Goal: Navigation & Orientation: Find specific page/section

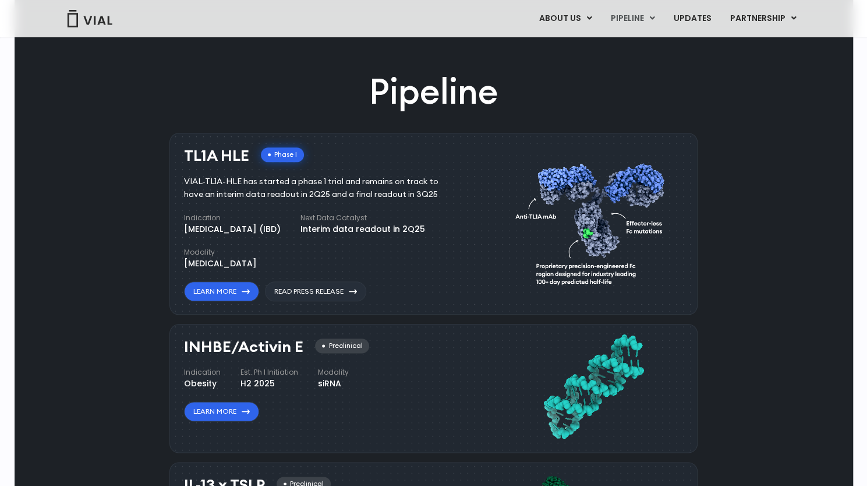
scroll to position [641, 0]
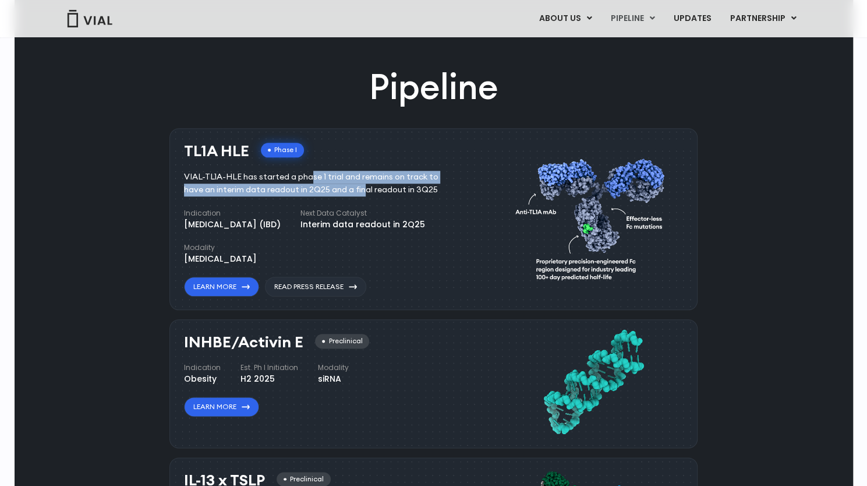
drag, startPoint x: 256, startPoint y: 178, endPoint x: 298, endPoint y: 193, distance: 44.6
click at [298, 192] on div "VIAL-TL1A-HLE has started a phase 1 trial and remains on track to have an inter…" at bounding box center [320, 184] width 272 height 26
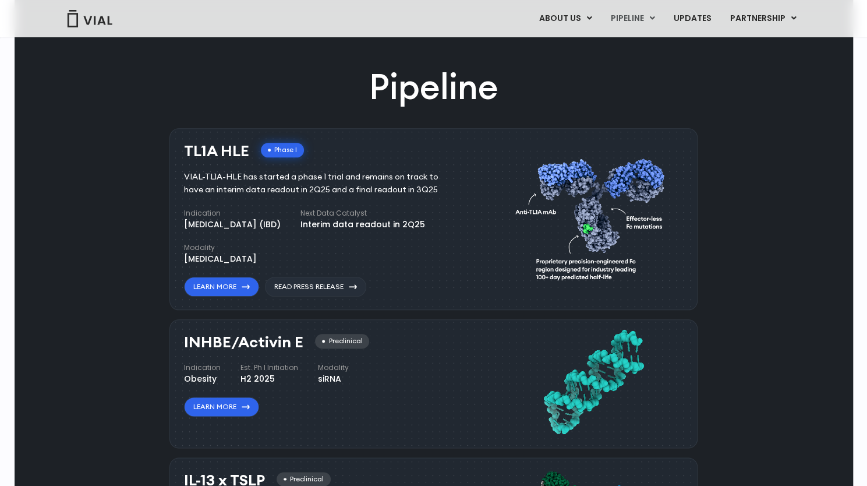
click at [303, 194] on div "VIAL-TL1A-HLE has started a phase 1 trial and remains on track to have an inter…" at bounding box center [320, 184] width 272 height 26
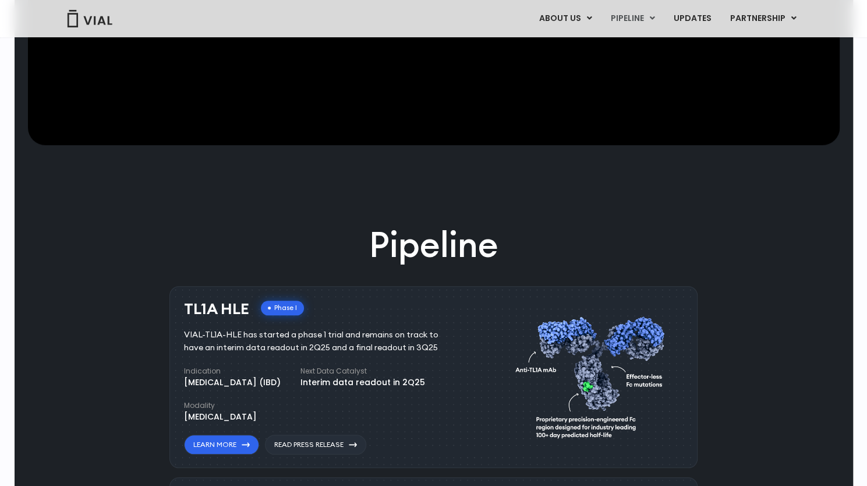
scroll to position [466, 0]
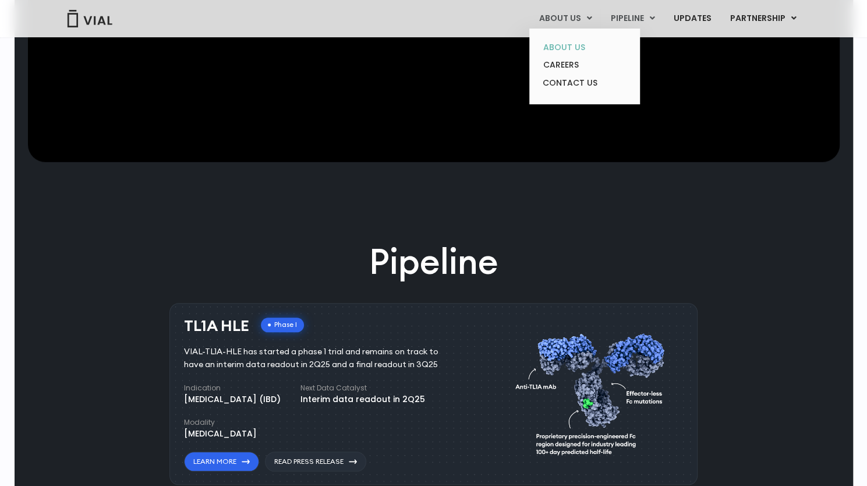
click at [571, 48] on link "ABOUT US" at bounding box center [585, 47] width 102 height 18
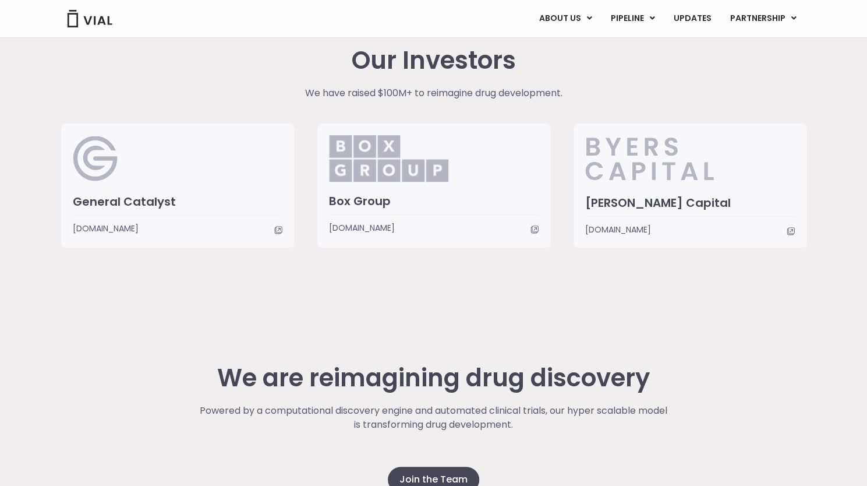
scroll to position [2928, 0]
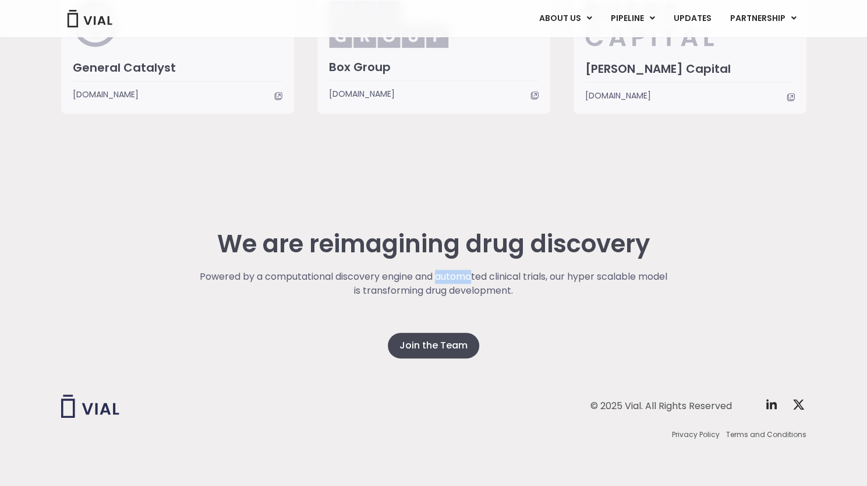
drag, startPoint x: 455, startPoint y: 269, endPoint x: 499, endPoint y: 278, distance: 44.7
click at [497, 278] on p "Powered by a computational discovery engine and automated clinical trials, our …" at bounding box center [433, 284] width 471 height 28
click at [507, 279] on p "Powered by a computational discovery engine and automated clinical trials, our …" at bounding box center [433, 284] width 471 height 28
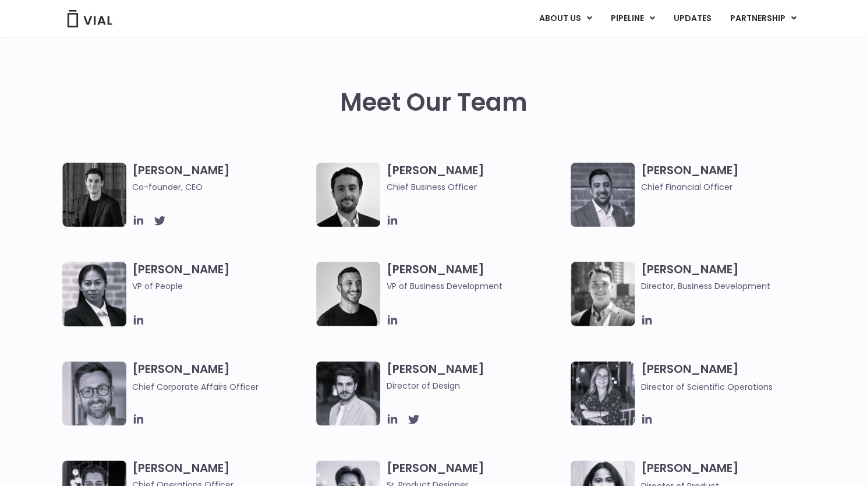
scroll to position [0, 0]
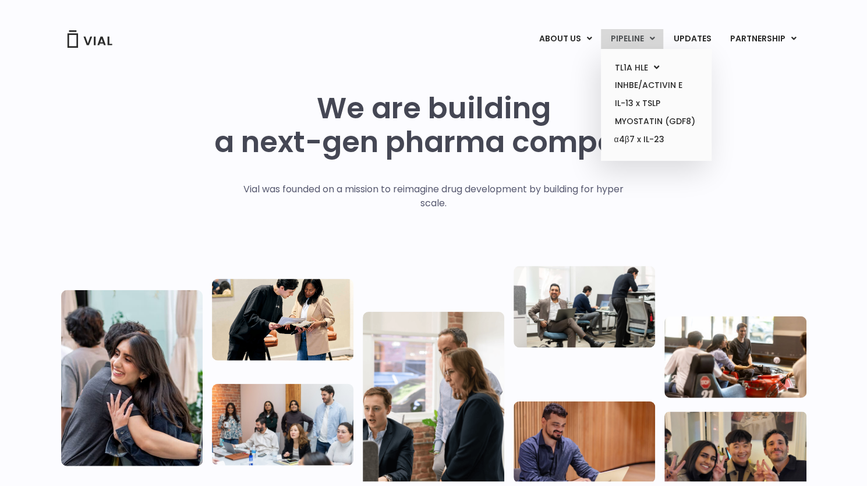
click at [620, 41] on link "PIPELINE" at bounding box center [632, 39] width 62 height 20
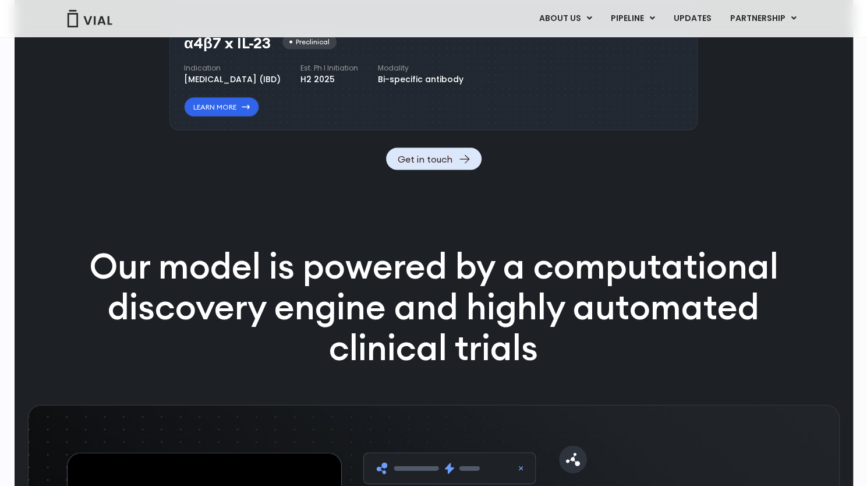
scroll to position [1519, 0]
